Goal: Browse casually: Explore the website without a specific task or goal

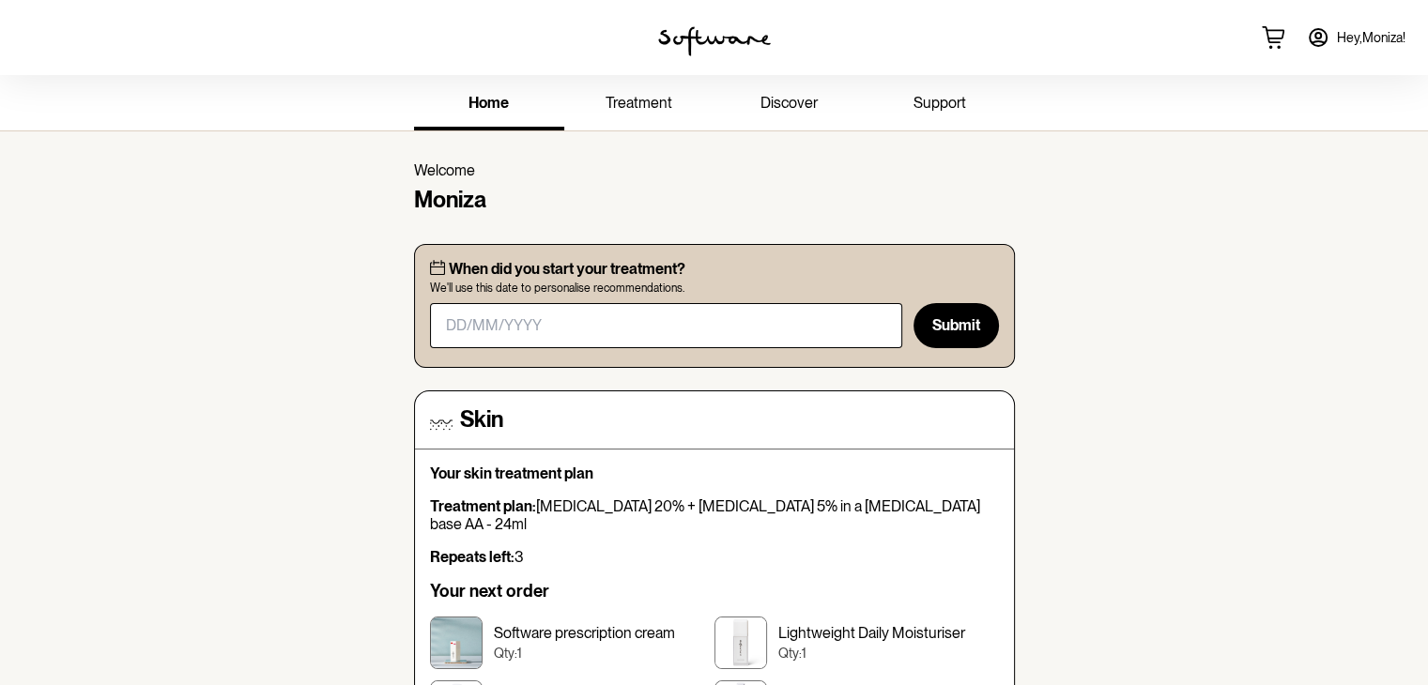
scroll to position [375, 0]
